Goal: Find specific fact

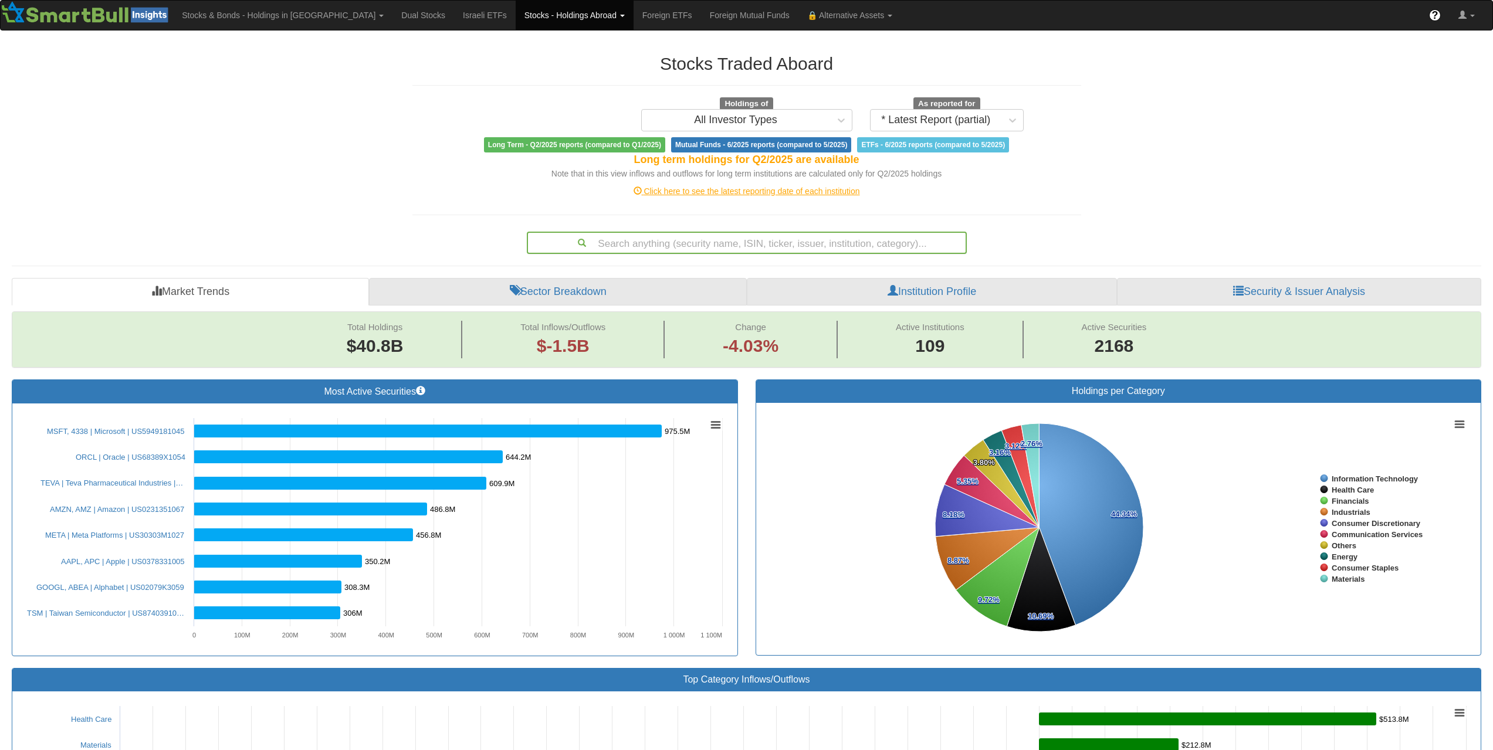
click at [772, 236] on div "Search anything (security name, ISIN, ticker, issuer, institution, category)..." at bounding box center [747, 243] width 438 height 20
paste input "FR001400ZZD7"
type input "FR001400ZZD7"
click at [526, 24] on link "Stocks - Holdings Abroad" at bounding box center [575, 15] width 118 height 29
click at [516, 56] on link "Bonds" at bounding box center [562, 56] width 93 height 15
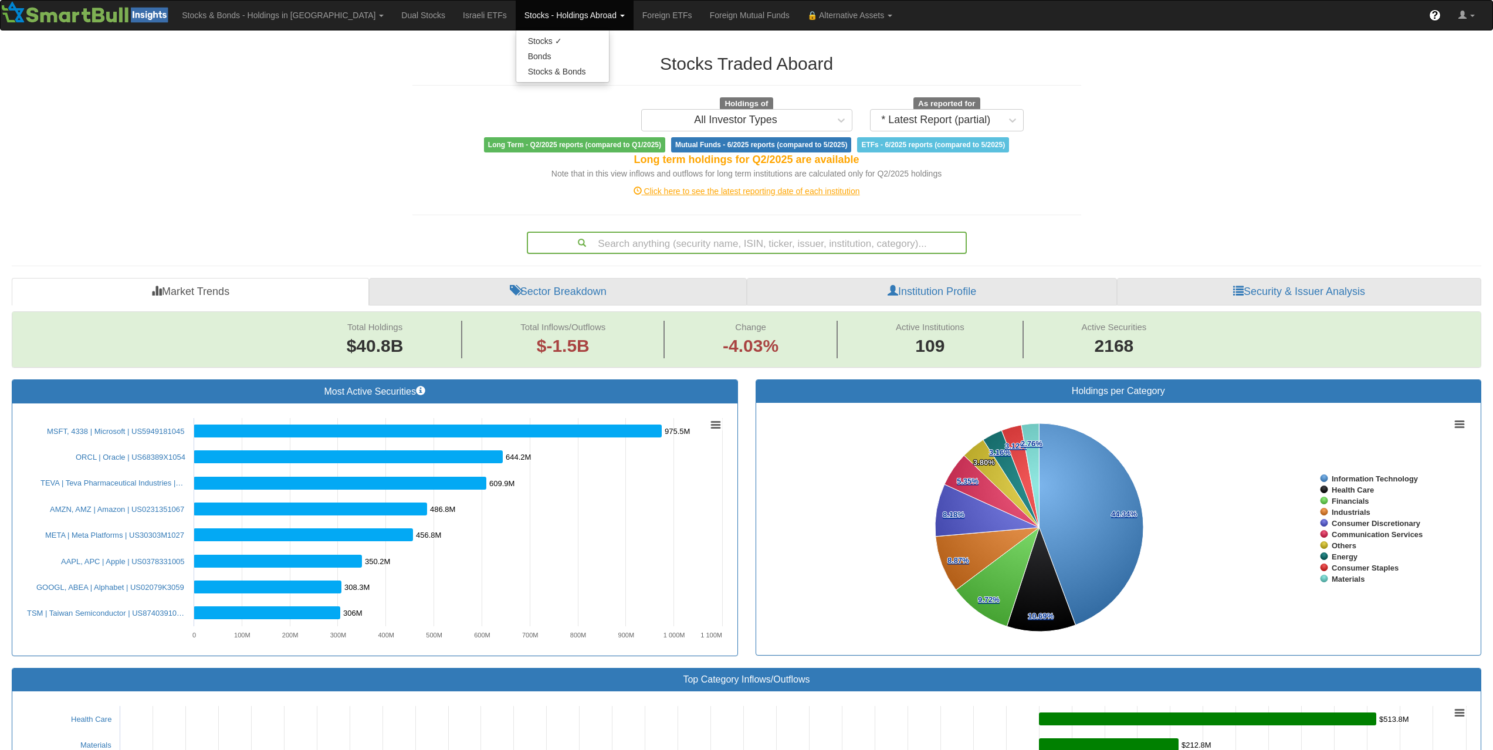
click at [781, 241] on div "Search anything (security name, ISIN, ticker, issuer, institution, category)..." at bounding box center [747, 243] width 438 height 20
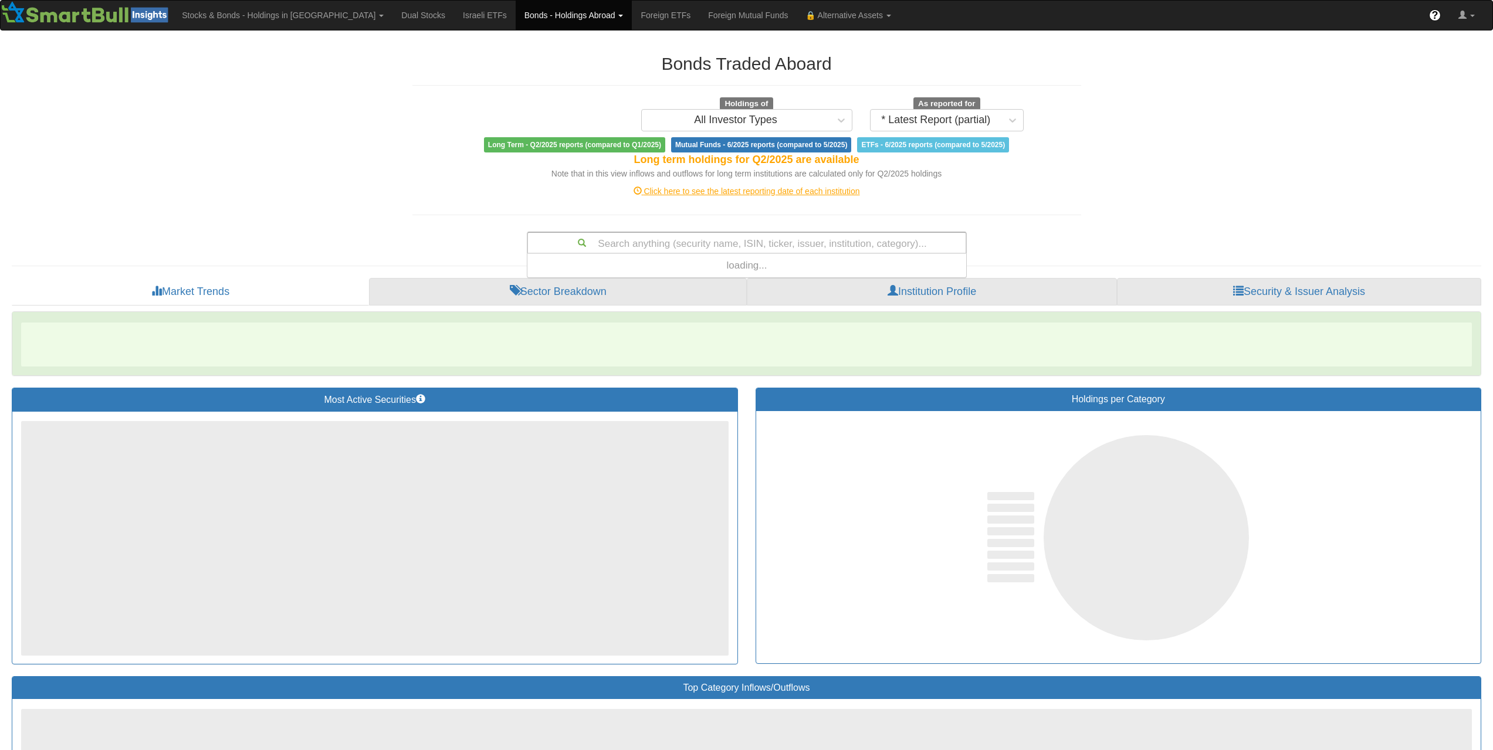
scroll to position [15, 430]
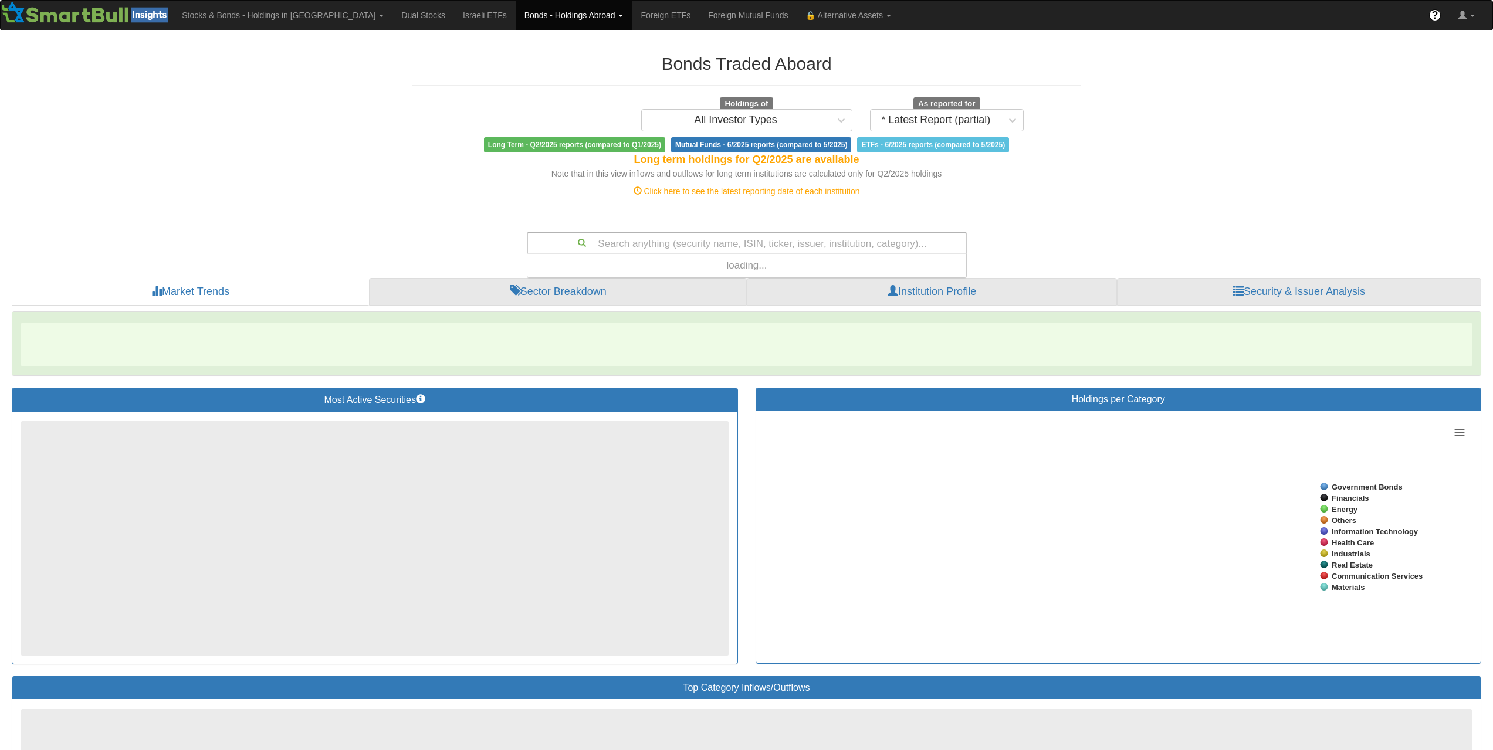
click at [776, 243] on div "Search anything (security name, ISIN, ticker, issuer, institution, category)..." at bounding box center [747, 243] width 438 height 20
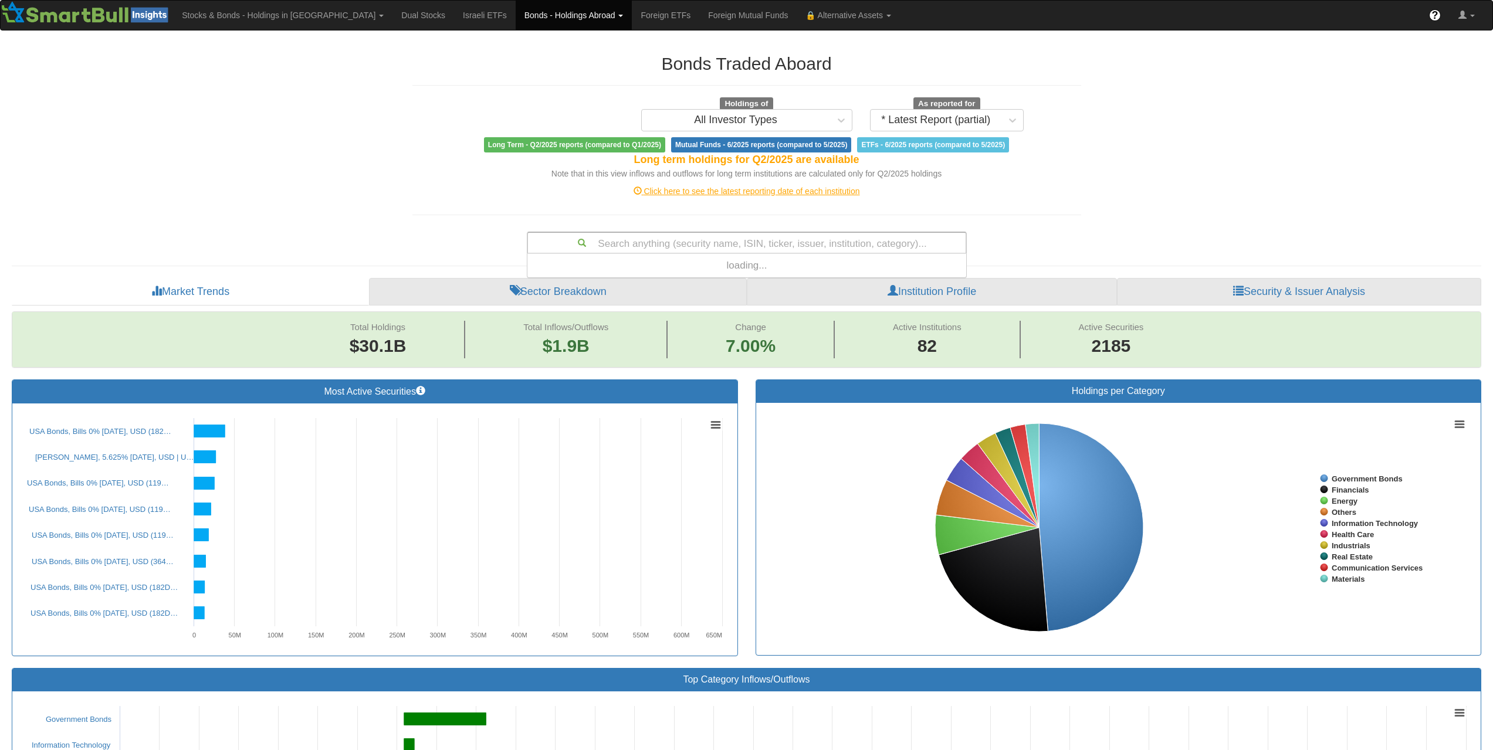
scroll to position [283, 430]
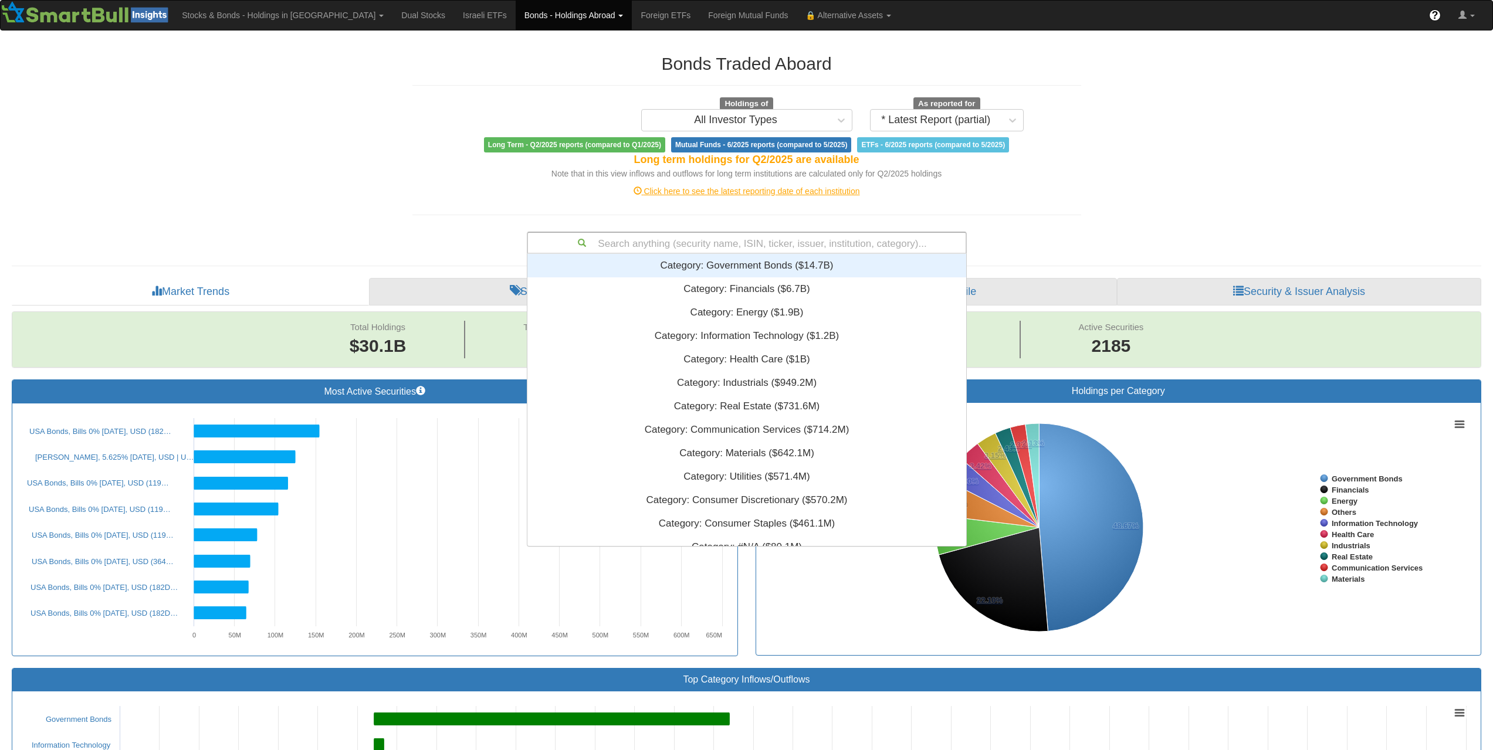
click at [772, 242] on div "Search anything (security name, ISIN, ticker, issuer, institution, category)..." at bounding box center [747, 243] width 438 height 20
paste input "FR001400ZZD7"
type input "FR001400ZZD7"
